Goal: Find specific fact: Find contact information

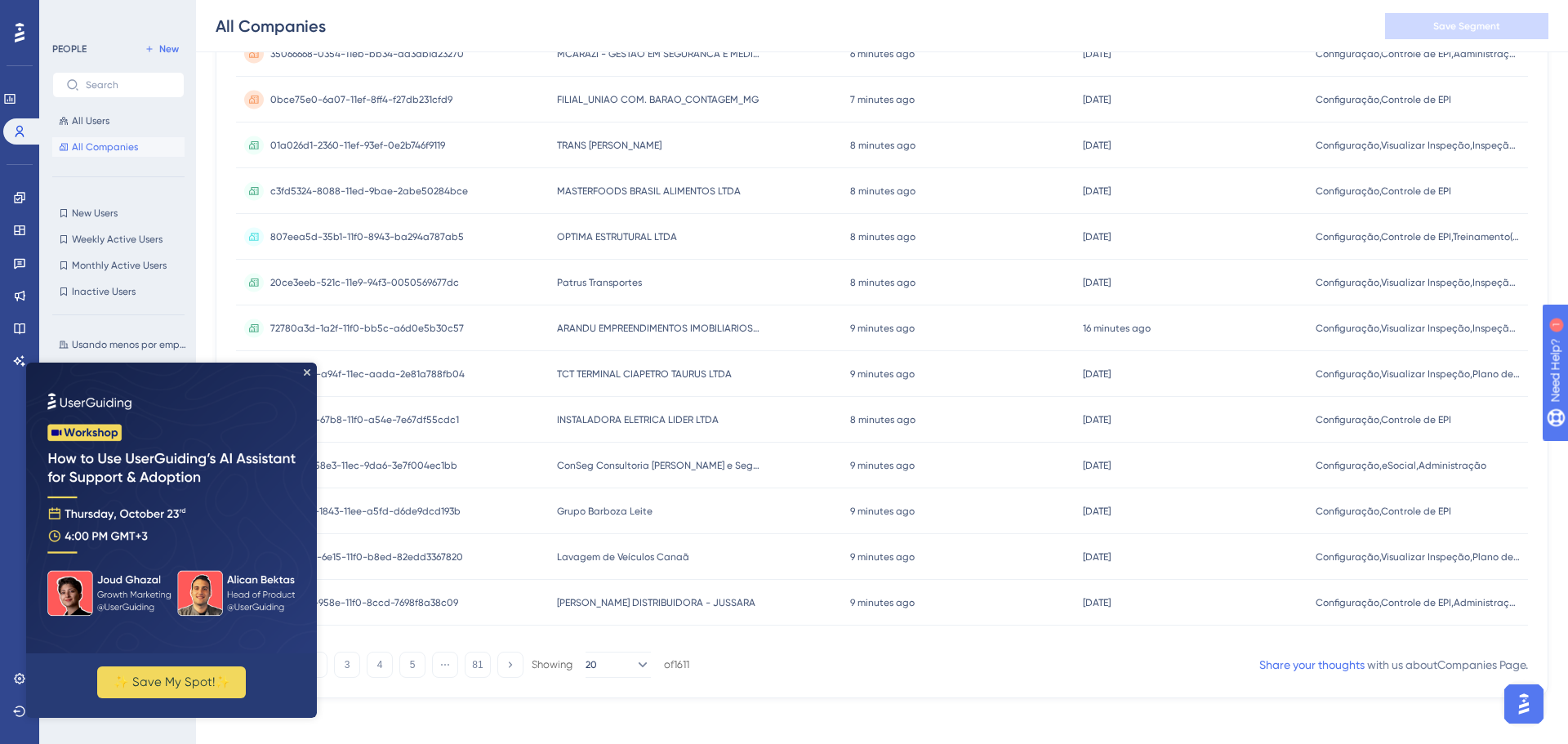
click at [304, 366] on img at bounding box center [171, 507] width 291 height 291
click at [310, 372] on icon "Close Preview" at bounding box center [307, 372] width 7 height 7
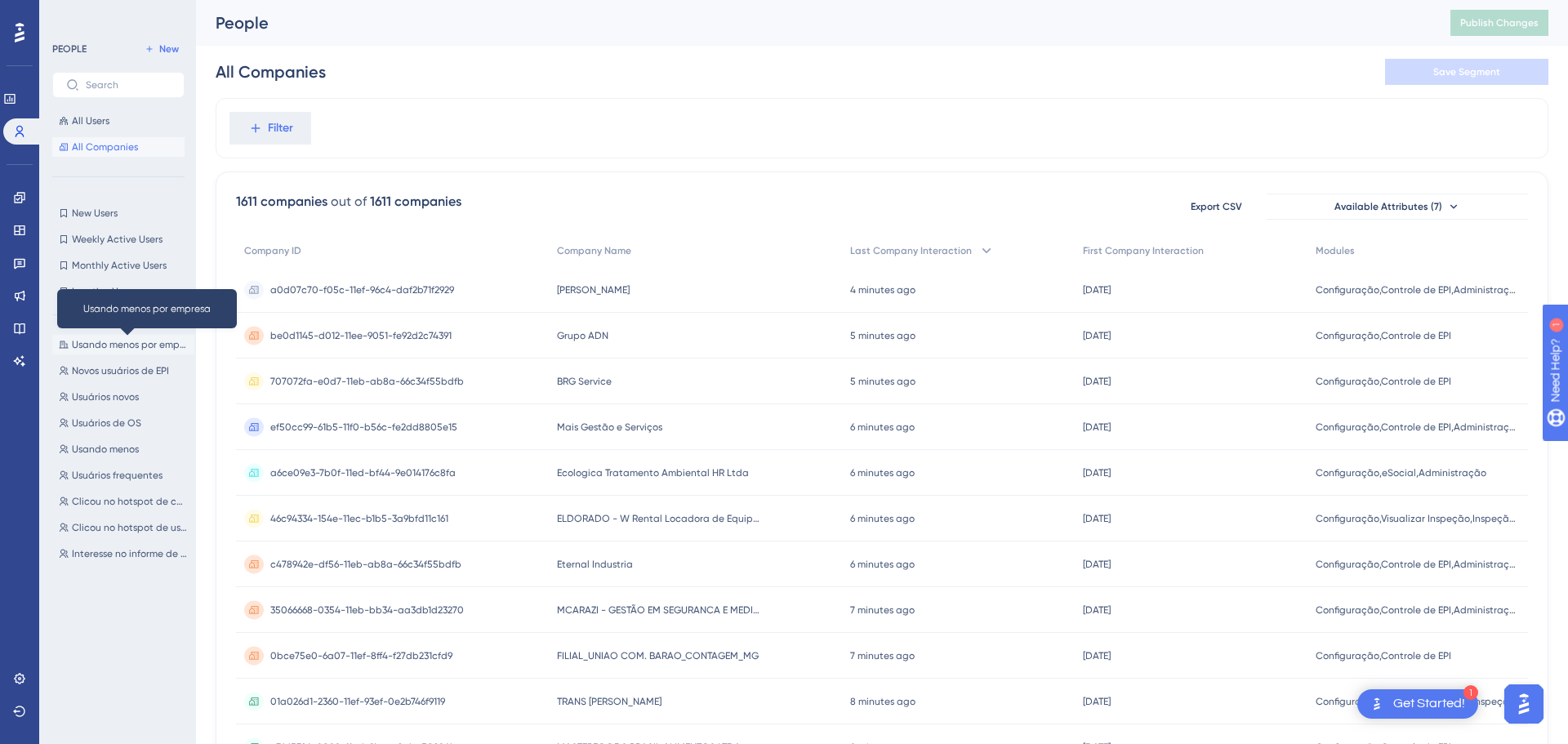
click at [102, 346] on span "Usando menos por empresa" at bounding box center [130, 344] width 116 height 13
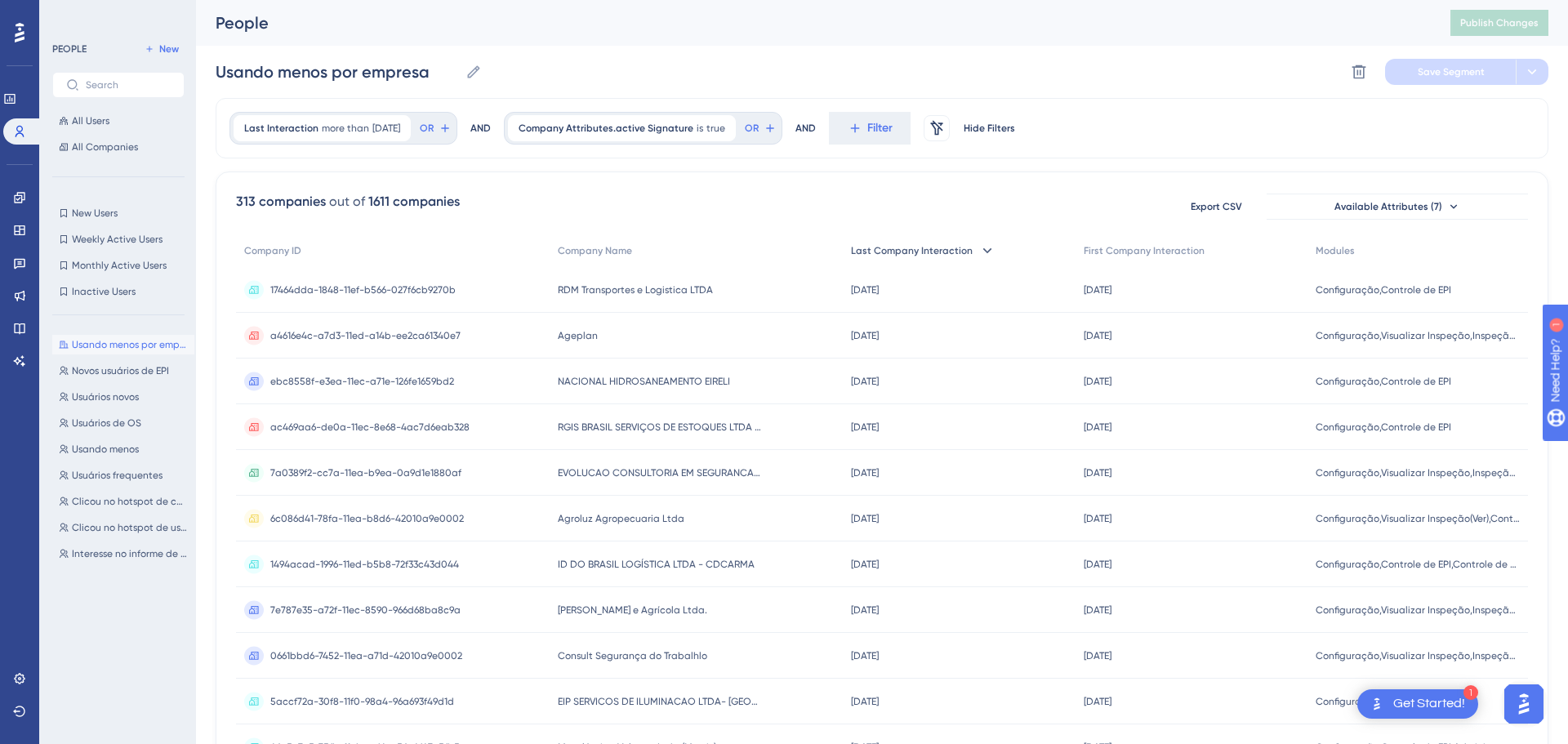
click at [919, 249] on span "Last Company Interaction" at bounding box center [911, 250] width 121 height 13
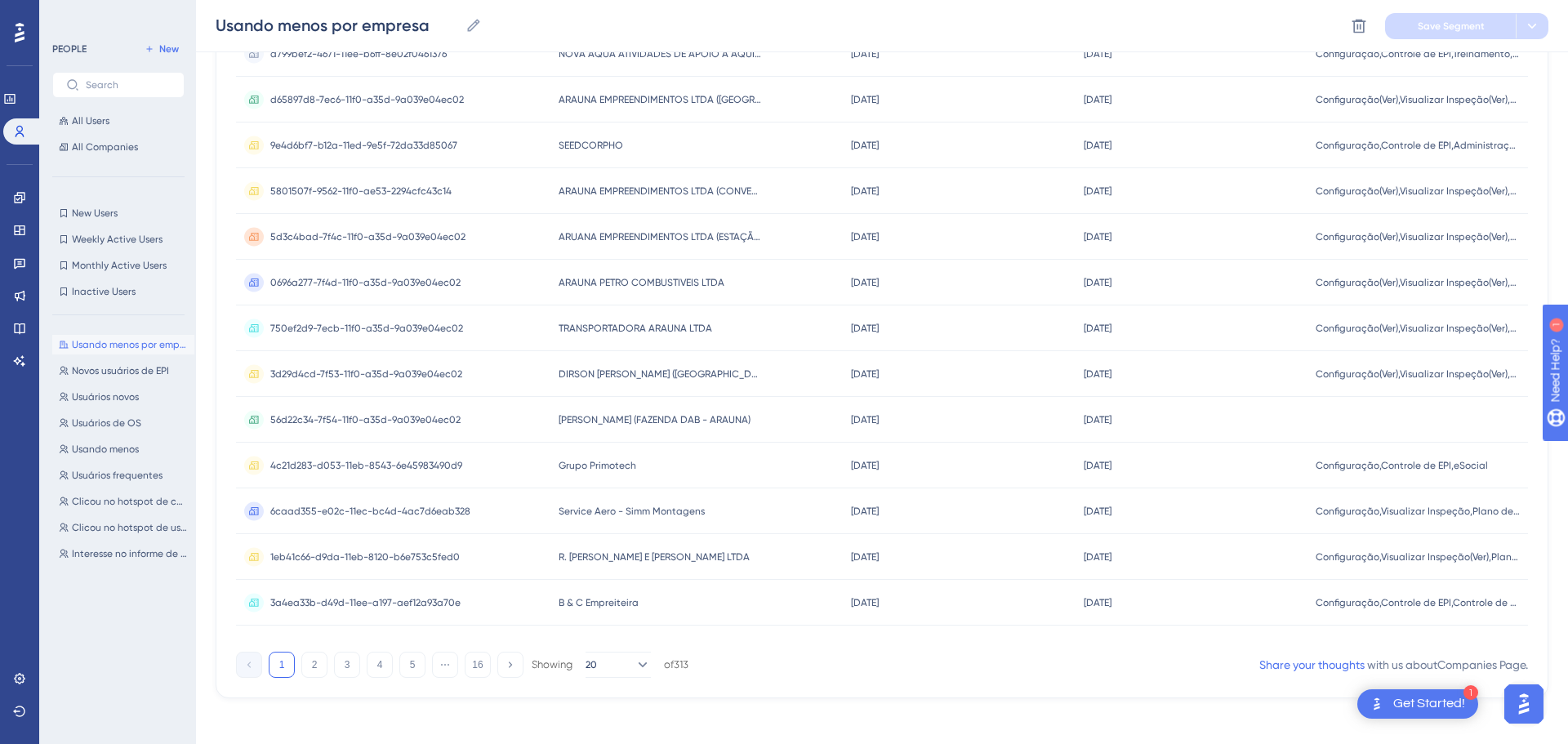
scroll to position [575, 0]
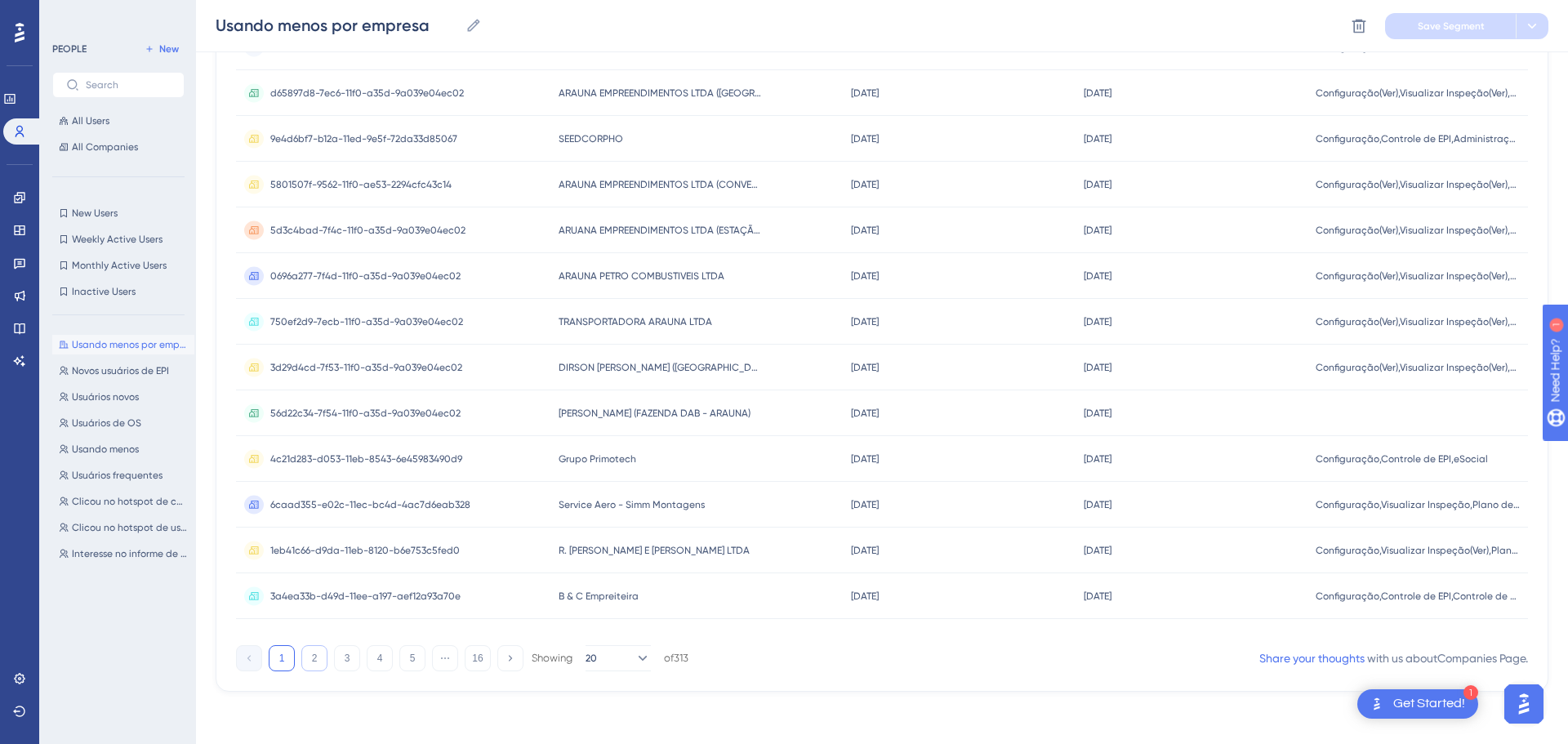
click at [320, 665] on button "2" at bounding box center [314, 657] width 26 height 26
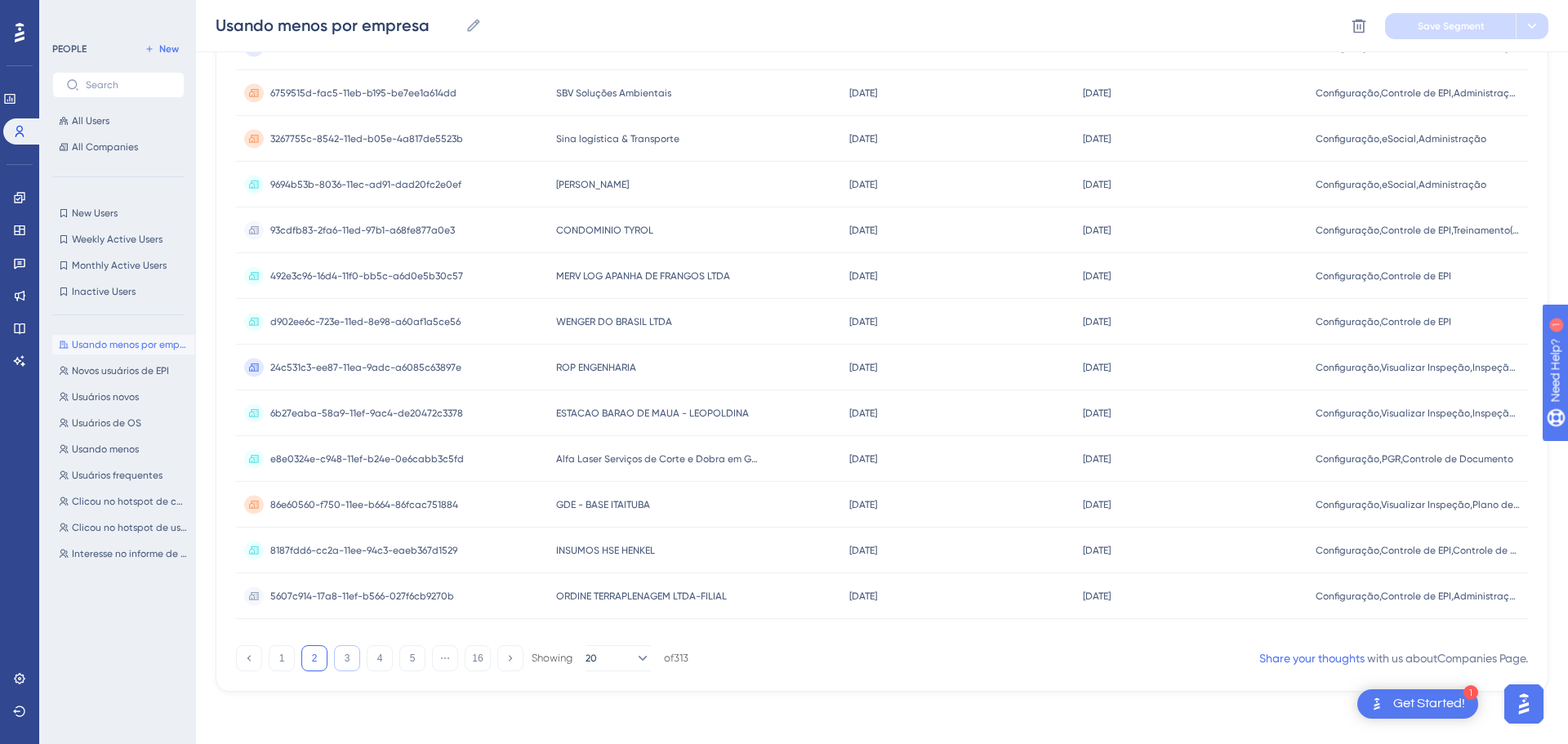
click at [351, 664] on button "3" at bounding box center [347, 657] width 26 height 26
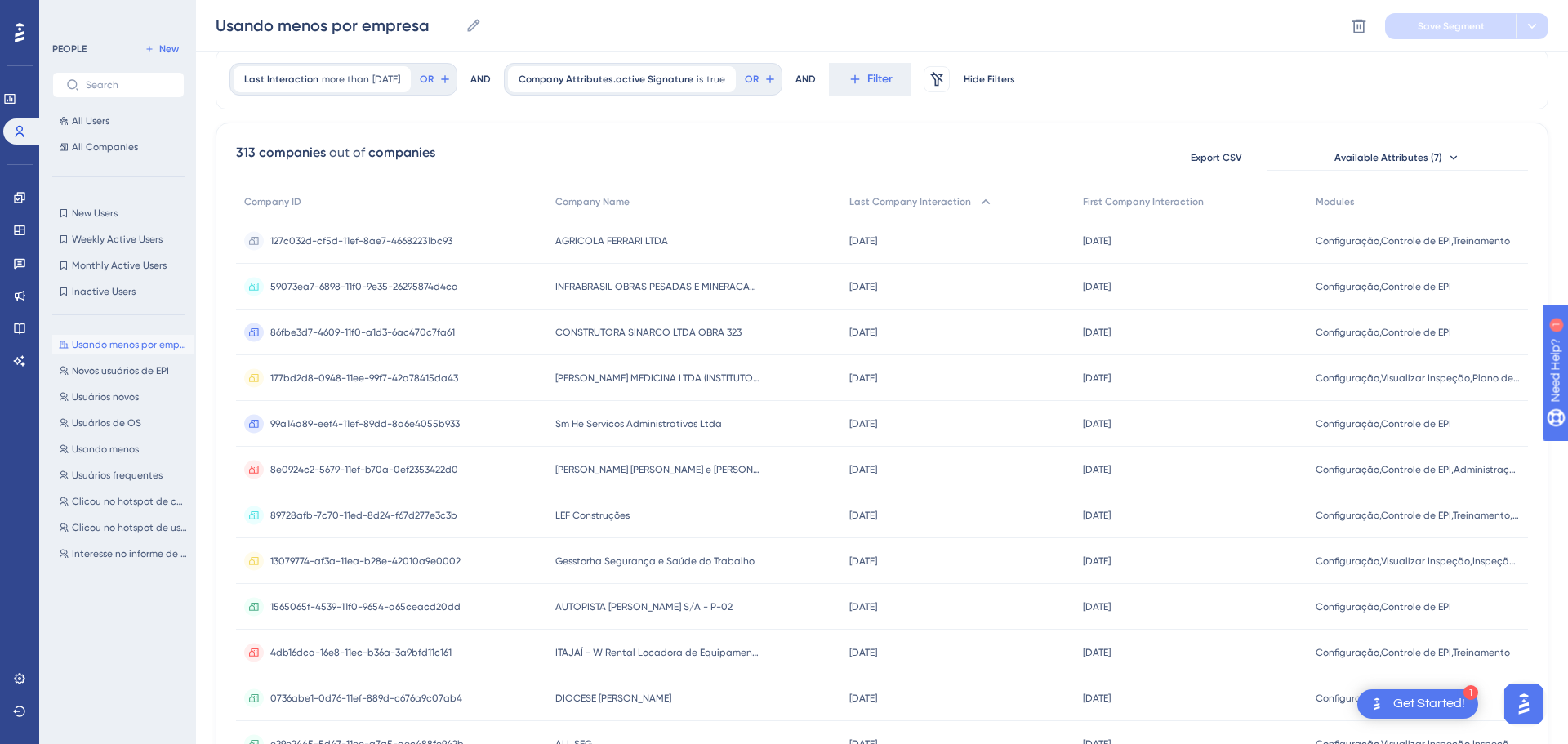
scroll to position [0, 0]
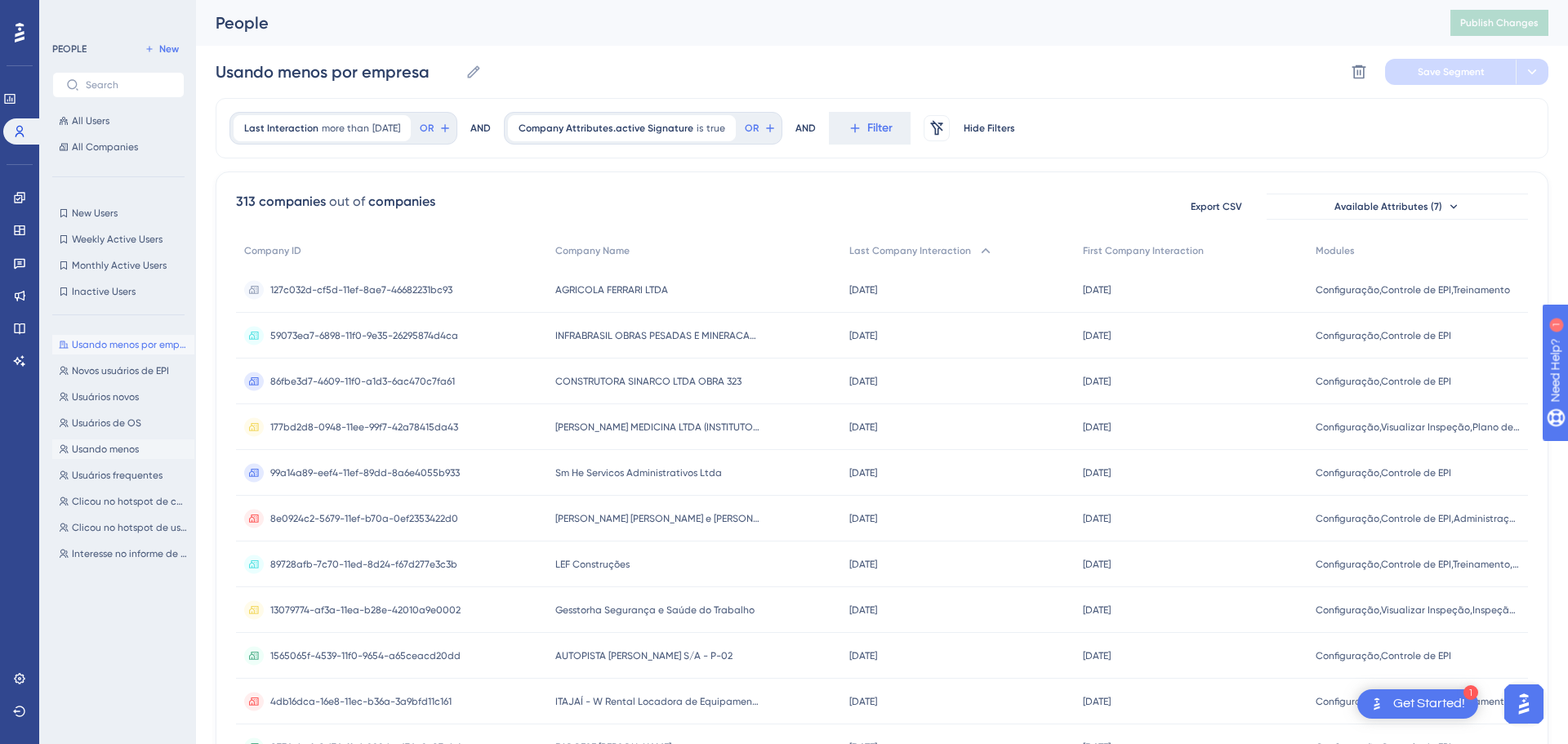
click at [119, 447] on span "Usando menos" at bounding box center [105, 449] width 67 height 13
type input "Usando menos"
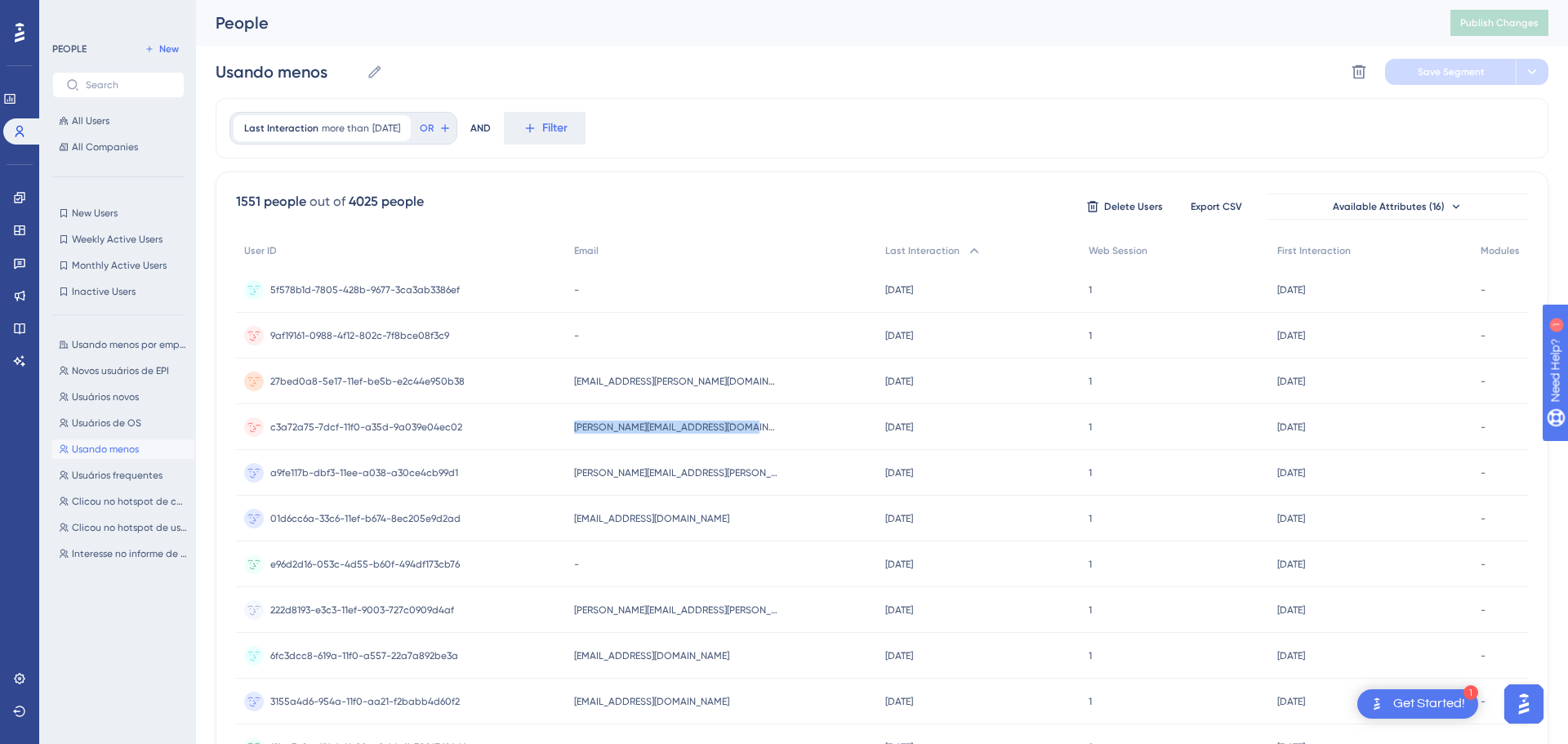
drag, startPoint x: 740, startPoint y: 431, endPoint x: 575, endPoint y: 429, distance: 165.0
click at [575, 429] on span "[PERSON_NAME][EMAIL_ADDRESS][DOMAIN_NAME]" at bounding box center [676, 427] width 204 height 13
copy span "[PERSON_NAME][EMAIL_ADDRESS][DOMAIN_NAME]"
